Goal: Transaction & Acquisition: Book appointment/travel/reservation

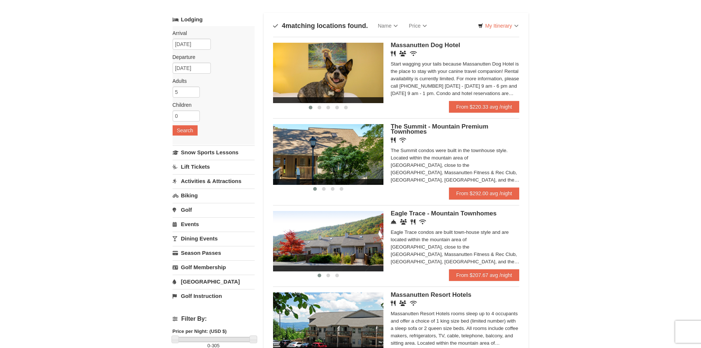
scroll to position [74, 0]
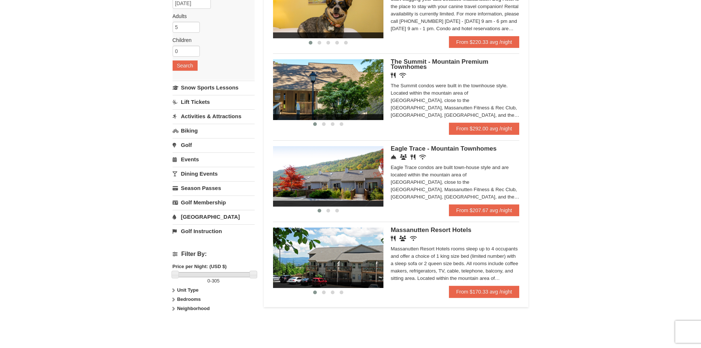
scroll to position [184, 0]
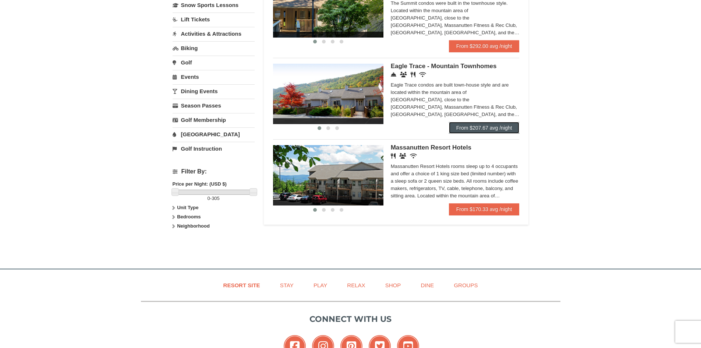
click at [481, 128] on link "From $207.67 avg /night" at bounding box center [484, 128] width 71 height 12
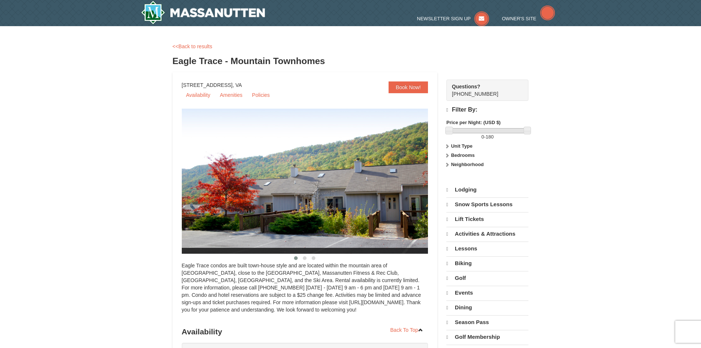
select select "9"
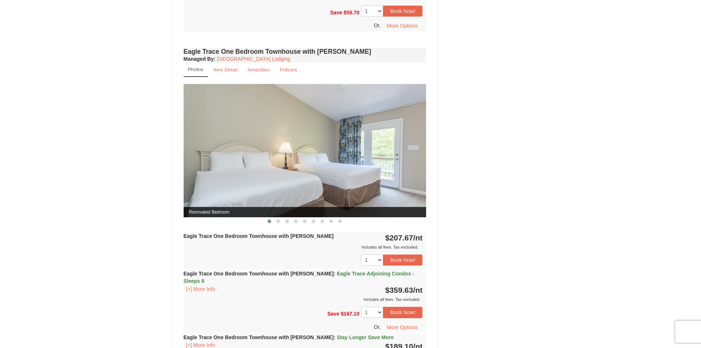
scroll to position [589, 0]
click at [279, 224] on button at bounding box center [278, 221] width 9 height 7
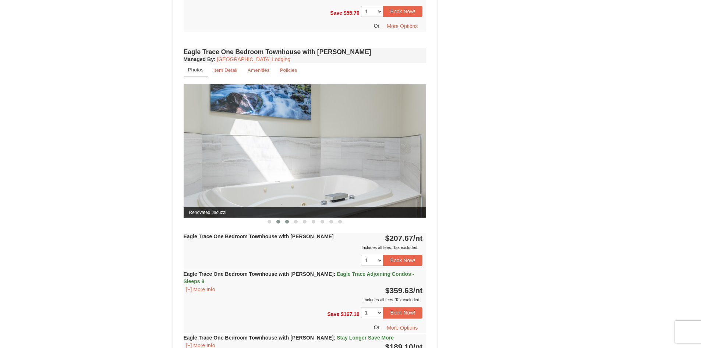
click at [289, 224] on button at bounding box center [287, 221] width 9 height 7
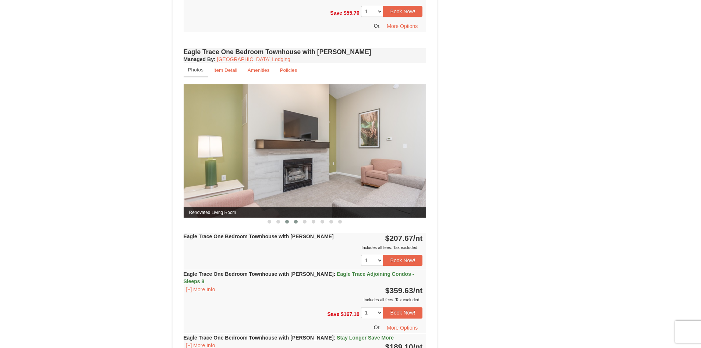
click at [295, 223] on span at bounding box center [296, 222] width 4 height 4
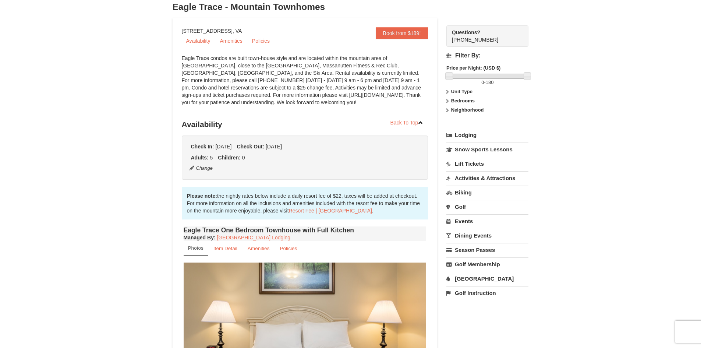
scroll to position [0, 0]
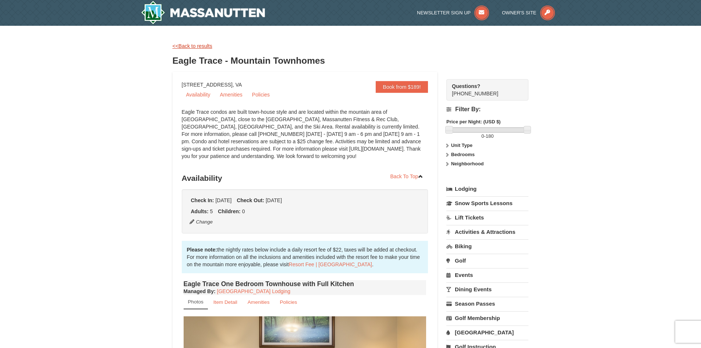
click at [202, 46] on link "<<Back to results" at bounding box center [193, 46] width 40 height 6
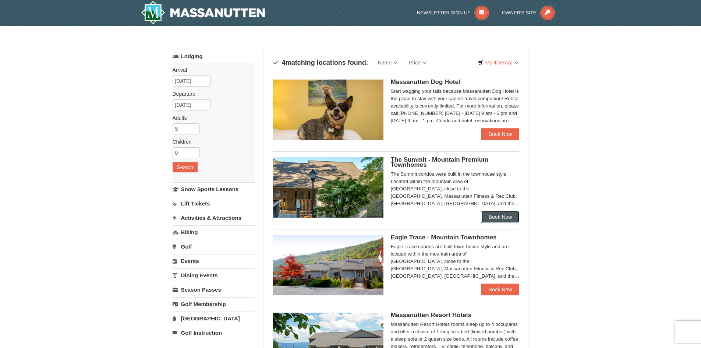
click at [496, 216] on link "Book Now" at bounding box center [501, 217] width 38 height 12
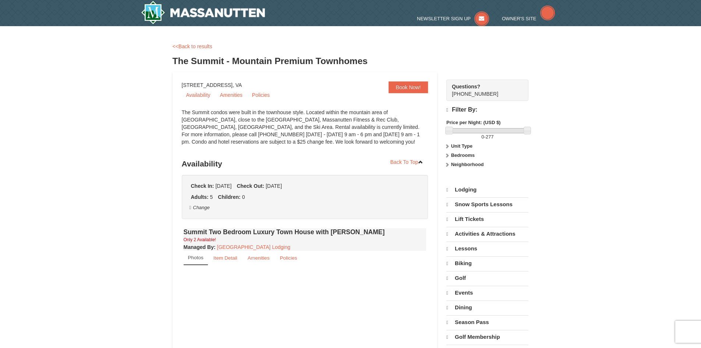
select select "9"
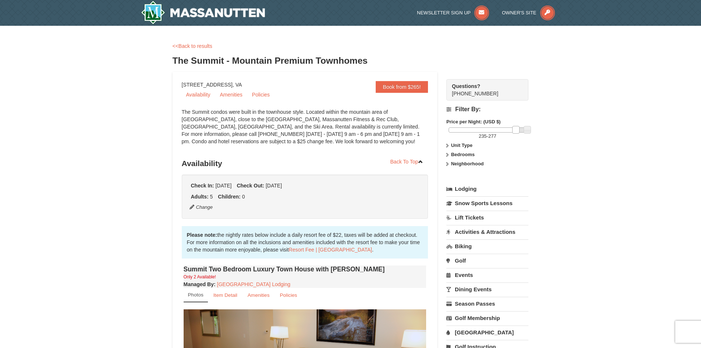
drag, startPoint x: 449, startPoint y: 130, endPoint x: 516, endPoint y: 133, distance: 67.1
click at [516, 133] on link at bounding box center [515, 129] width 7 height 7
click at [197, 46] on link "<<Back to results" at bounding box center [193, 46] width 40 height 6
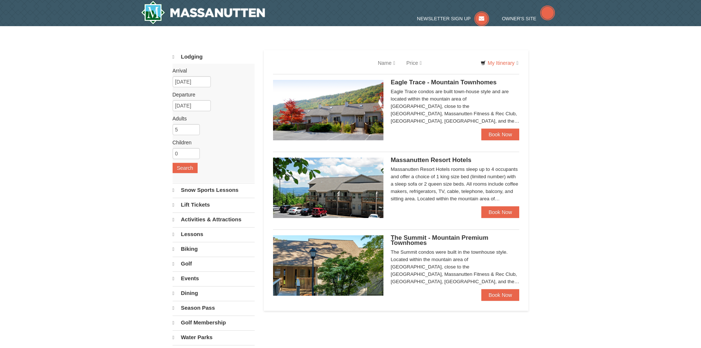
select select "9"
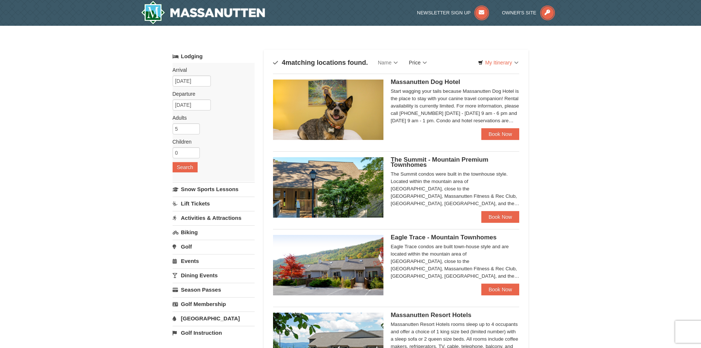
click at [426, 65] on link "Price" at bounding box center [418, 62] width 29 height 15
click at [439, 58] on div "Sort By Name Name (A to Z) Name (Z to A) Price Price (Low to High) Price (High …" at bounding box center [396, 62] width 247 height 15
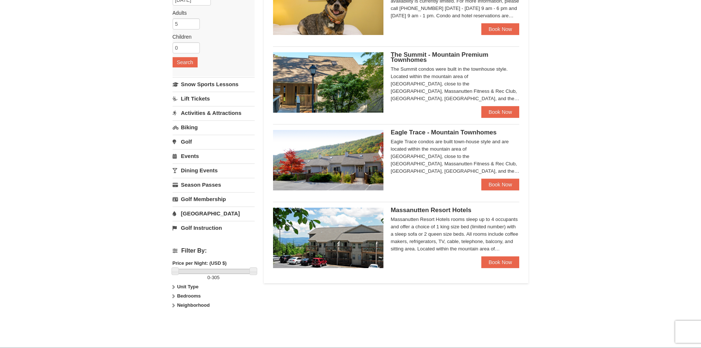
scroll to position [110, 0]
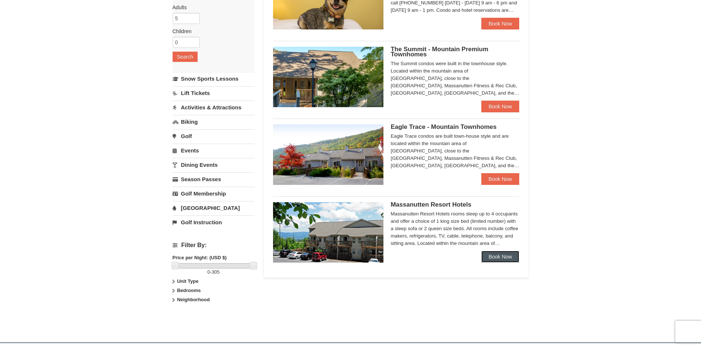
click at [498, 255] on link "Book Now" at bounding box center [501, 257] width 38 height 12
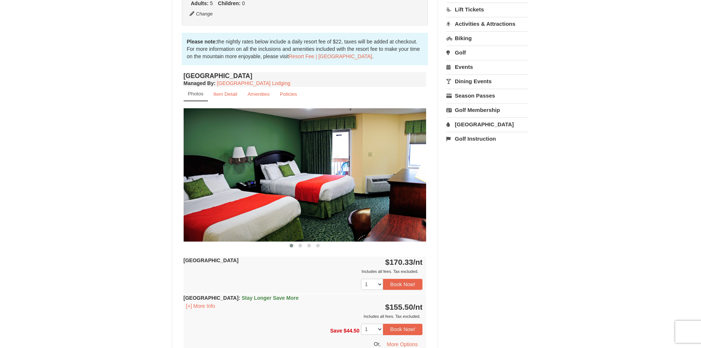
scroll to position [221, 0]
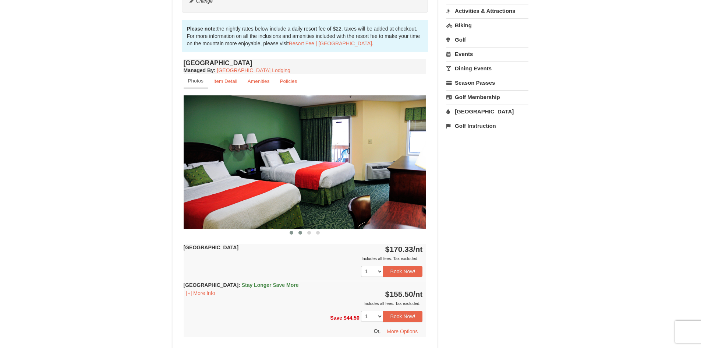
click at [300, 235] on button at bounding box center [300, 232] width 9 height 7
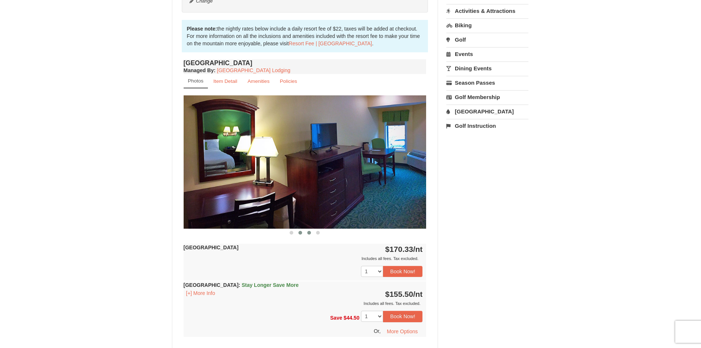
click at [307, 235] on button at bounding box center [309, 232] width 9 height 7
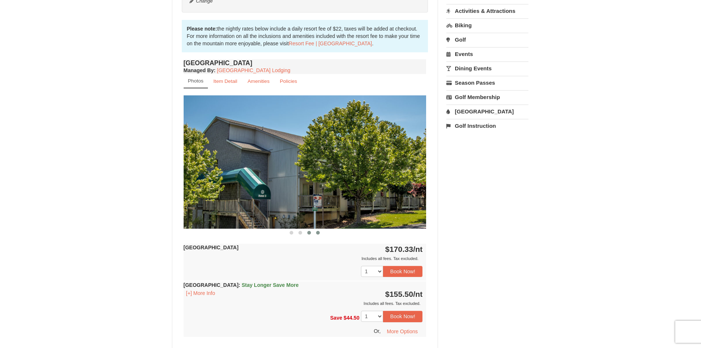
click at [317, 236] on button at bounding box center [318, 232] width 9 height 7
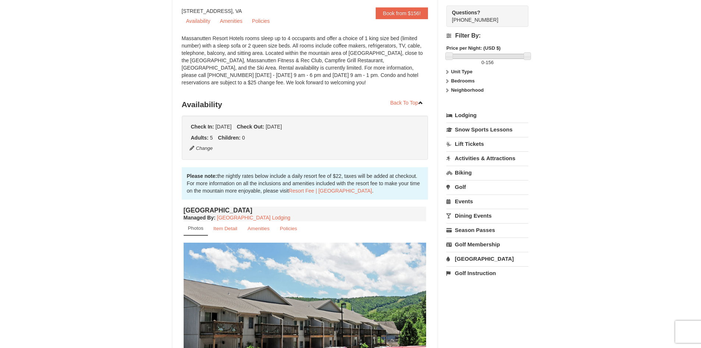
scroll to position [0, 0]
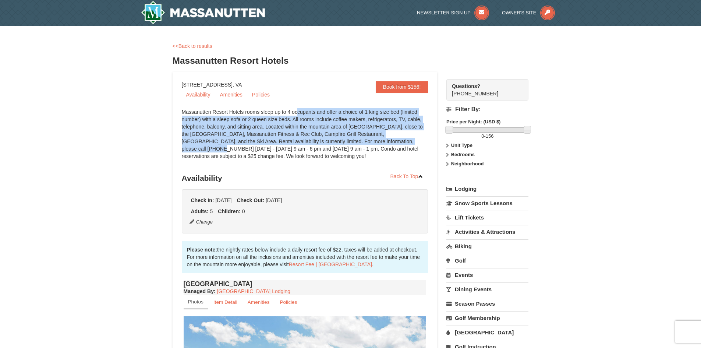
drag, startPoint x: 260, startPoint y: 111, endPoint x: 384, endPoint y: 139, distance: 126.5
click at [384, 139] on div "Massanutten Resort Hotels rooms sleep up to 4 occupants and offer a choice of 1…" at bounding box center [305, 137] width 247 height 59
click at [256, 118] on div "Massanutten Resort Hotels rooms sleep up to 4 occupants and offer a choice of 1…" at bounding box center [305, 137] width 247 height 59
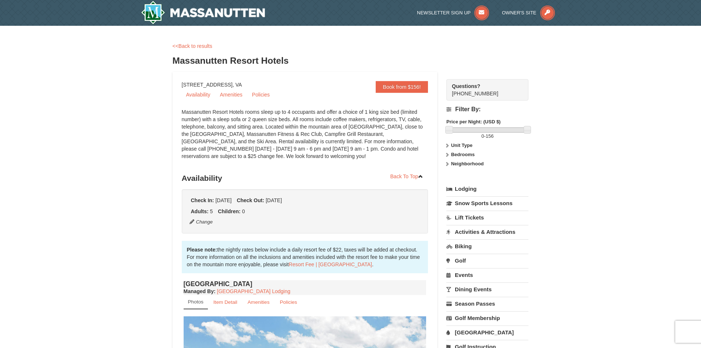
drag, startPoint x: 255, startPoint y: 114, endPoint x: 304, endPoint y: 156, distance: 64.8
click at [304, 156] on div "Massanutten Resort Hotels rooms sleep up to 4 occupants and offer a choice of 1…" at bounding box center [305, 137] width 247 height 59
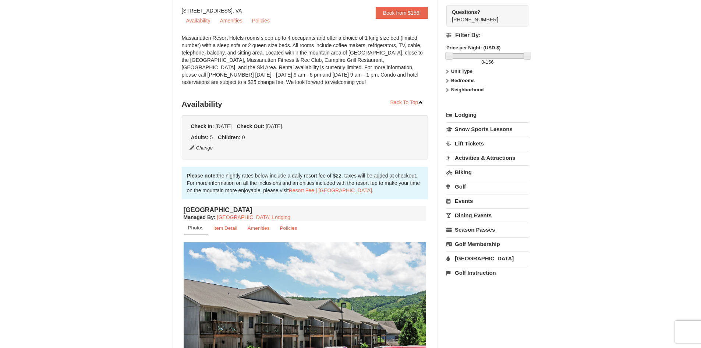
scroll to position [74, 0]
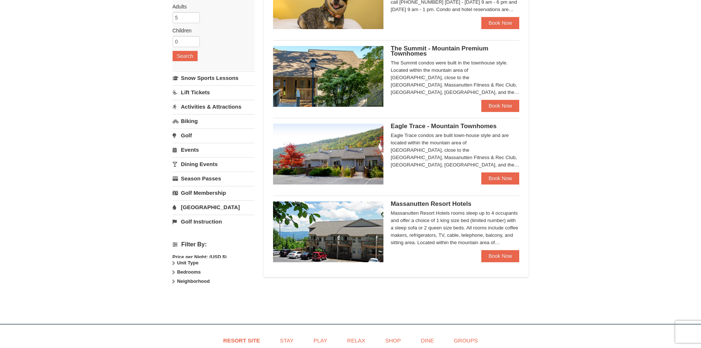
scroll to position [110, 0]
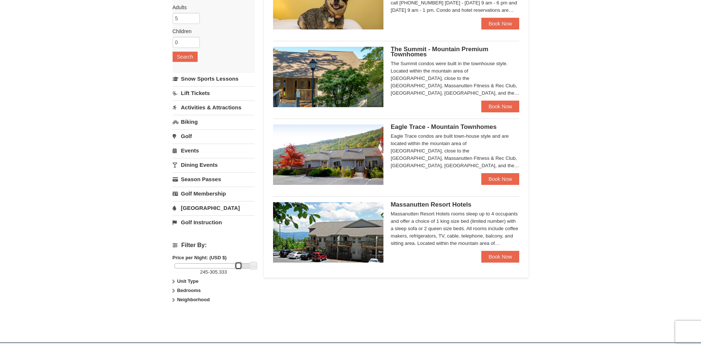
drag, startPoint x: 179, startPoint y: 266, endPoint x: 240, endPoint y: 271, distance: 61.3
click at [240, 271] on div "245 - 305.333" at bounding box center [214, 269] width 82 height 13
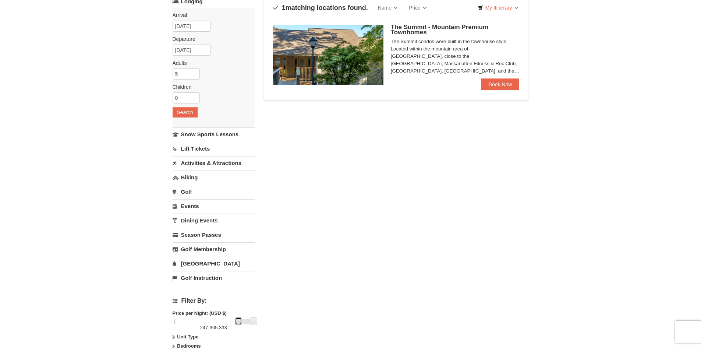
scroll to position [0, 0]
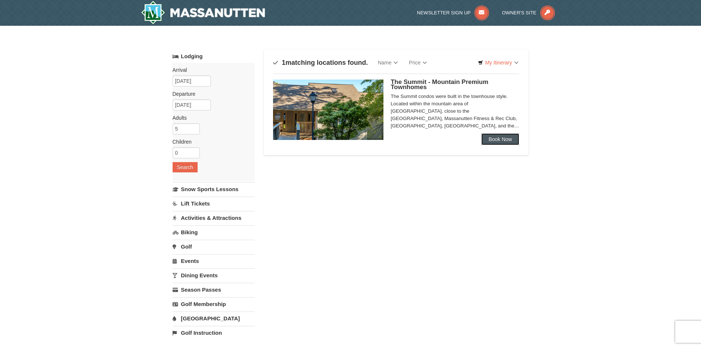
click at [501, 134] on link "Book Now" at bounding box center [501, 139] width 38 height 12
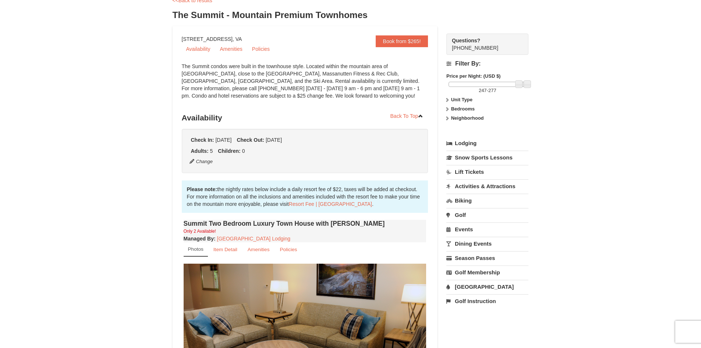
scroll to position [147, 0]
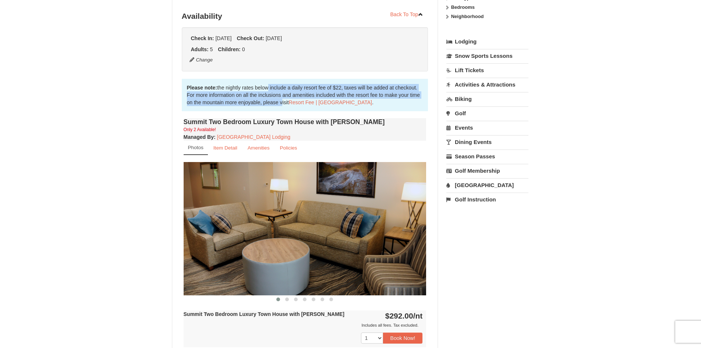
drag, startPoint x: 266, startPoint y: 89, endPoint x: 279, endPoint y: 102, distance: 19.0
click at [279, 102] on div "Please note: the nightly rates below include a daily resort fee of $22, taxes w…" at bounding box center [305, 95] width 247 height 32
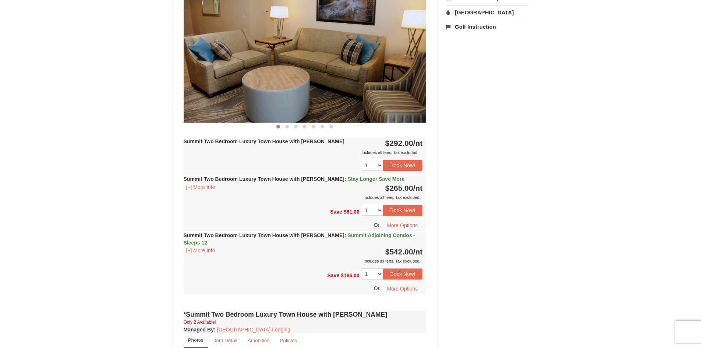
scroll to position [331, 0]
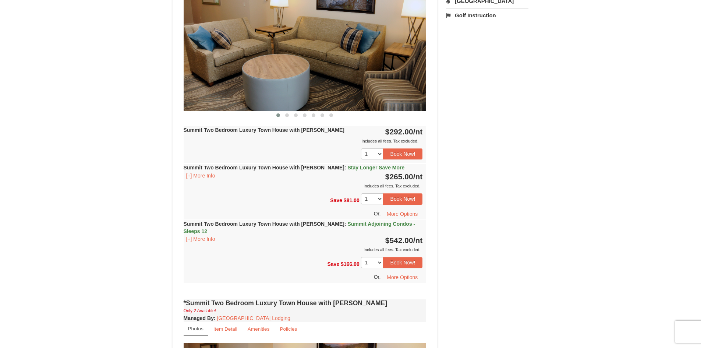
drag, startPoint x: 278, startPoint y: 131, endPoint x: 233, endPoint y: 131, distance: 45.3
click at [233, 131] on strong "Summit Two Bedroom Luxury Town House with [PERSON_NAME]" at bounding box center [264, 130] width 161 height 6
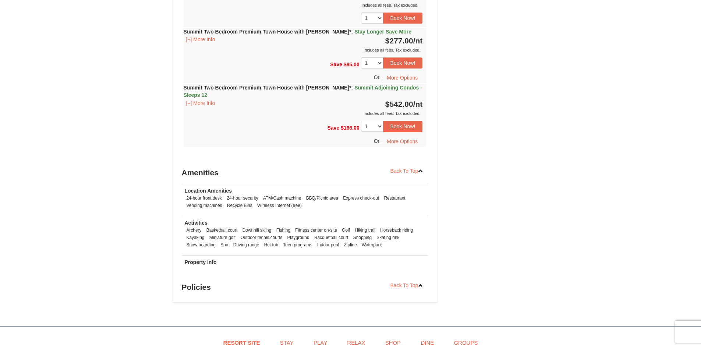
scroll to position [1583, 0]
